Goal: Information Seeking & Learning: Find specific fact

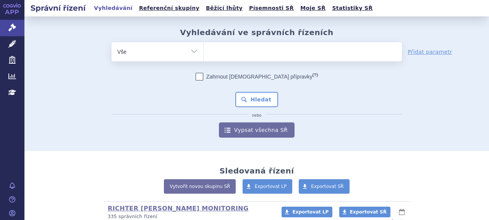
click at [231, 54] on ul at bounding box center [303, 50] width 198 height 16
click at [204, 54] on select at bounding box center [203, 51] width 0 height 19
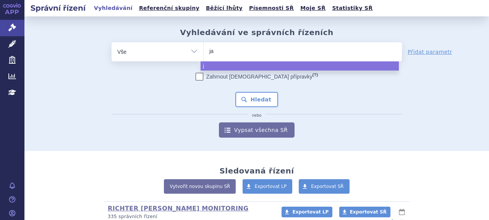
type input "jar"
type input "jardia"
type input "jardianc"
type input "[MEDICAL_DATA]"
select select "[MEDICAL_DATA]"
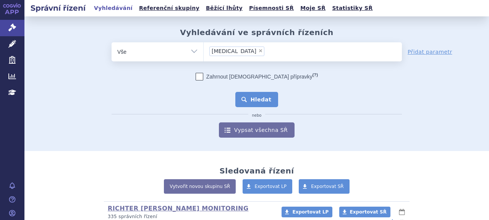
click at [253, 99] on button "Hledat" at bounding box center [256, 99] width 43 height 15
